Goal: Use online tool/utility

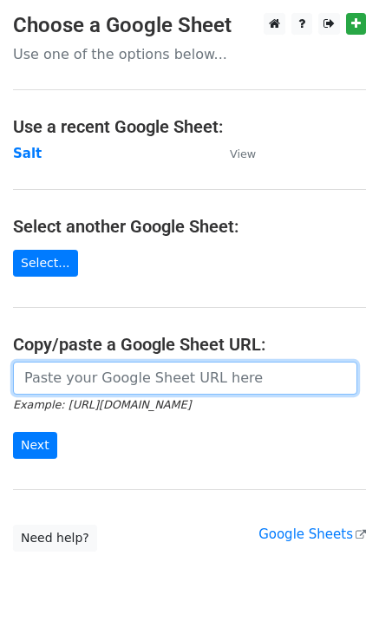
drag, startPoint x: 0, startPoint y: 0, endPoint x: 83, endPoint y: 372, distance: 381.2
click at [84, 372] on input "url" at bounding box center [185, 378] width 344 height 33
paste input "https://docs.google.com/spreadsheets/d/1VPCjPxRBbWNLJjnCxAA0nW7_SpSsRbxUAy_tFhd…"
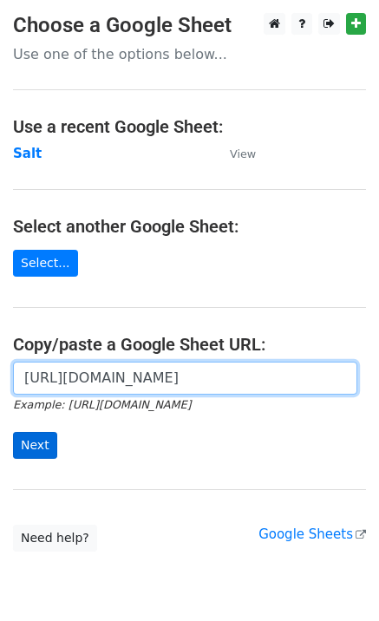
scroll to position [0, 377]
type input "https://docs.google.com/spreadsheets/d/1VPCjPxRBbWNLJjnCxAA0nW7_SpSsRbxUAy_tFhd…"
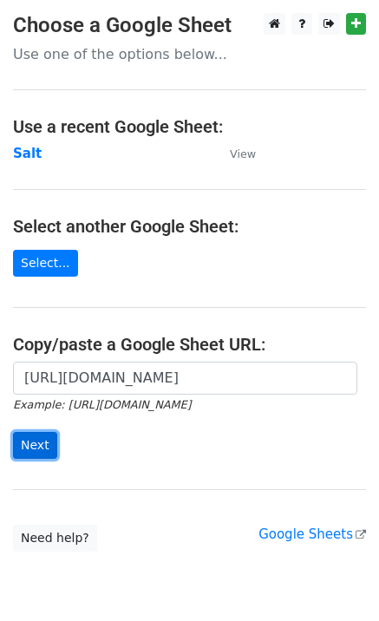
scroll to position [0, 0]
click at [16, 441] on input "Next" at bounding box center [35, 445] width 44 height 27
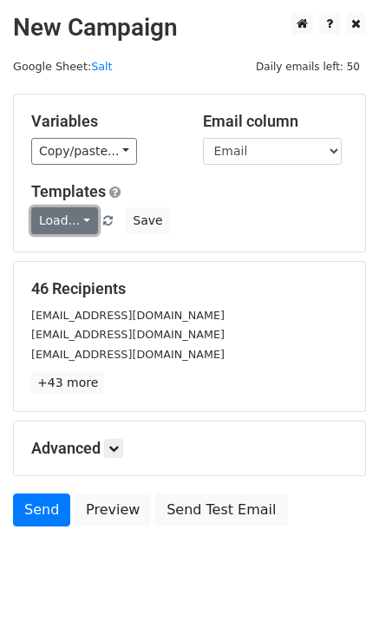
click at [70, 223] on link "Load..." at bounding box center [64, 220] width 67 height 27
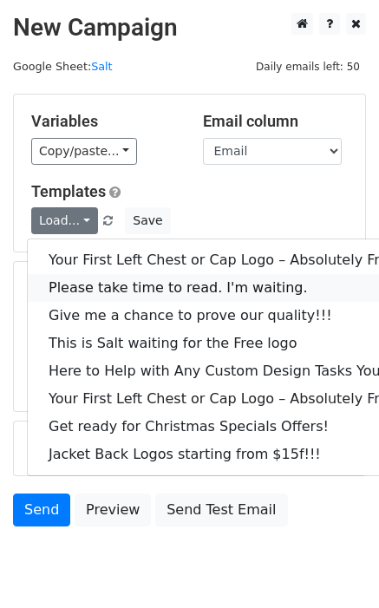
click at [108, 286] on link "Please take time to read. I'm waiting." at bounding box center [235, 288] width 414 height 28
